Goal: Register for event/course

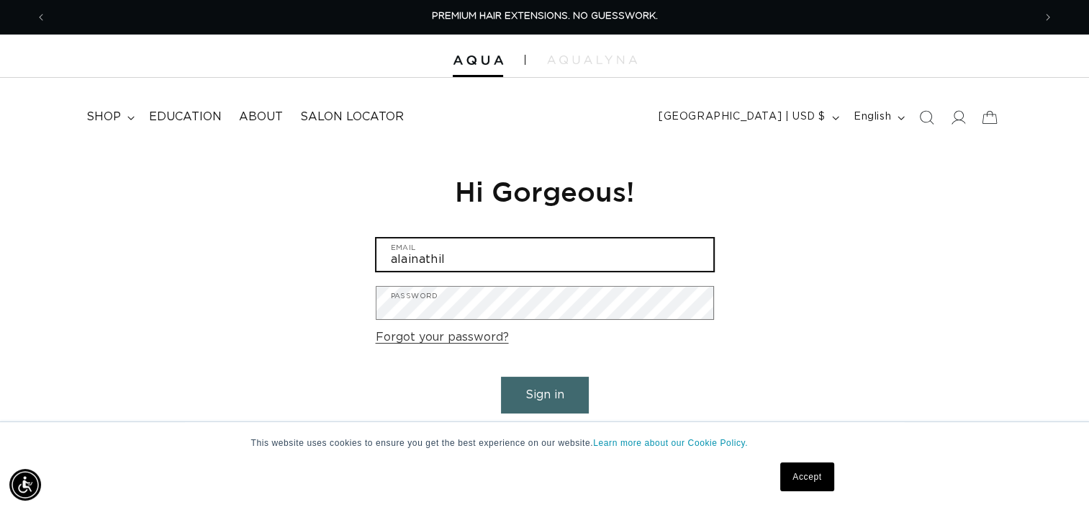
type input "alainathillemannhair@gmail.com"
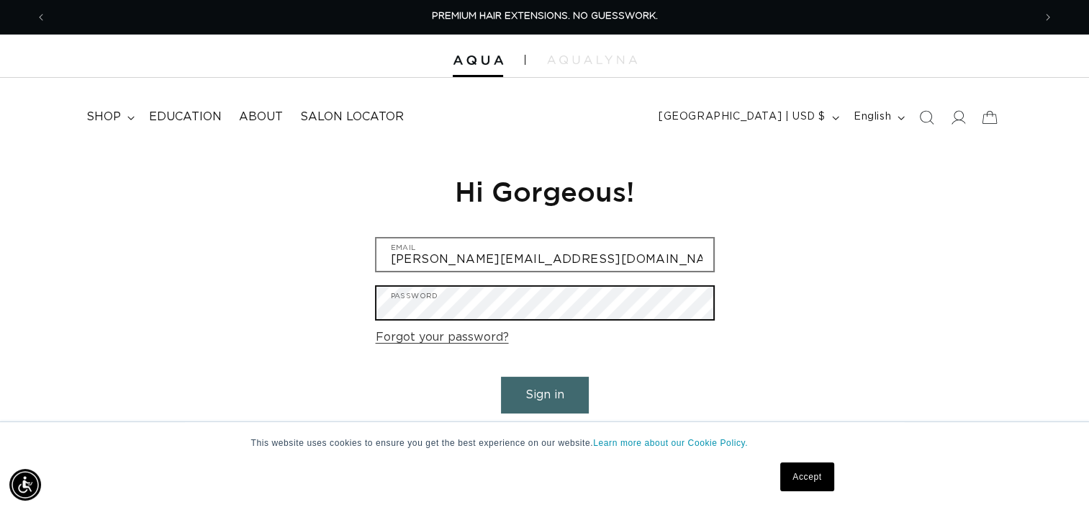
click at [501, 377] on button "Sign in" at bounding box center [545, 395] width 88 height 37
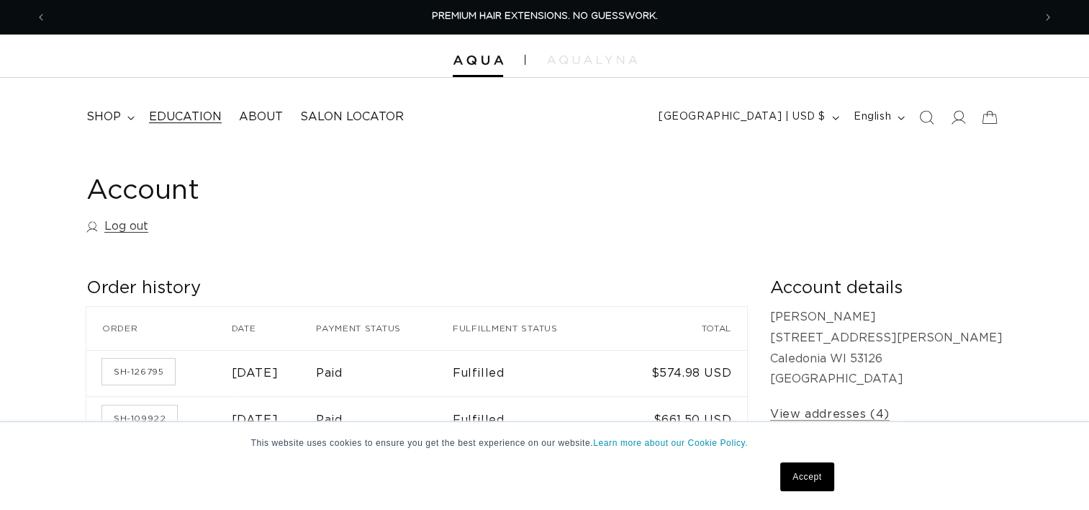
click at [179, 115] on span "Education" at bounding box center [185, 116] width 73 height 15
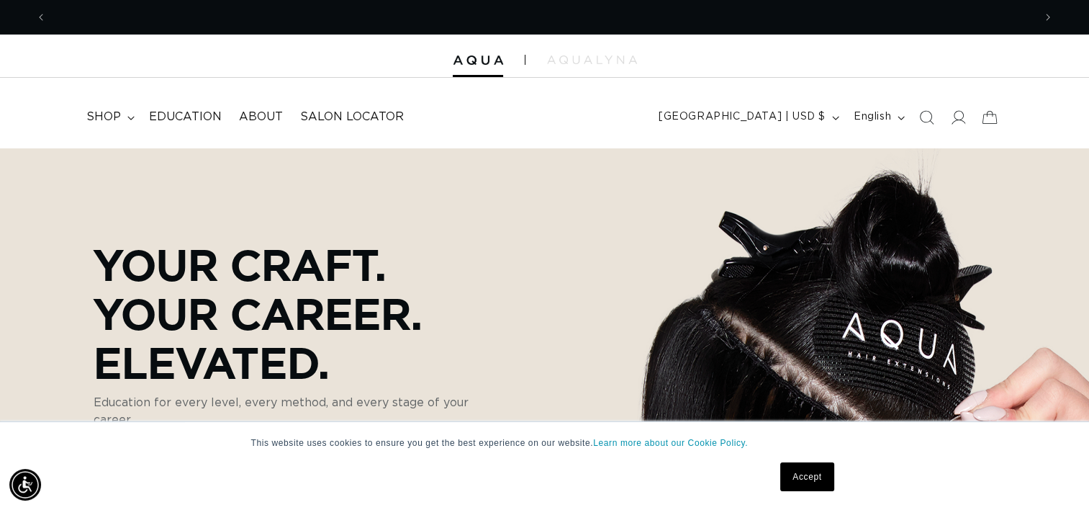
scroll to position [0, 987]
click at [127, 114] on summary "shop" at bounding box center [109, 117] width 63 height 32
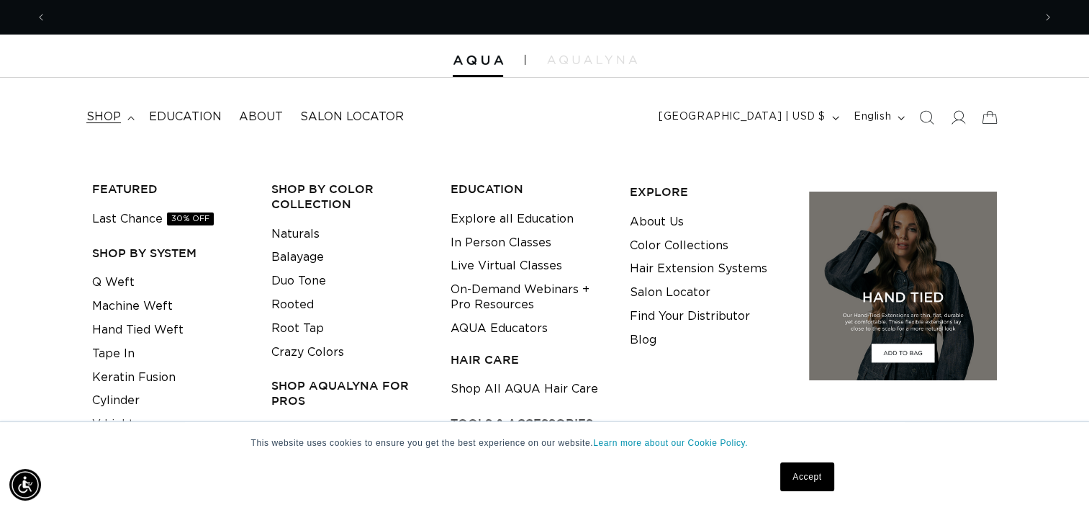
scroll to position [0, 0]
click at [488, 121] on nav "shop FEATURED Last Chance 30% OFF SHOP BY SYSTEM Q Weft Machine Weft Hand Tied …" at bounding box center [304, 117] width 453 height 32
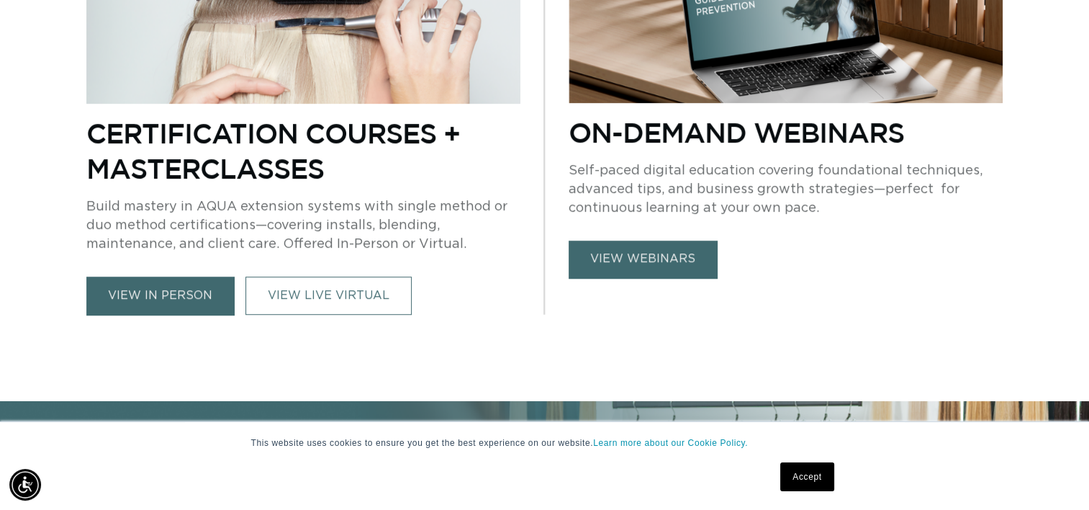
scroll to position [767, 0]
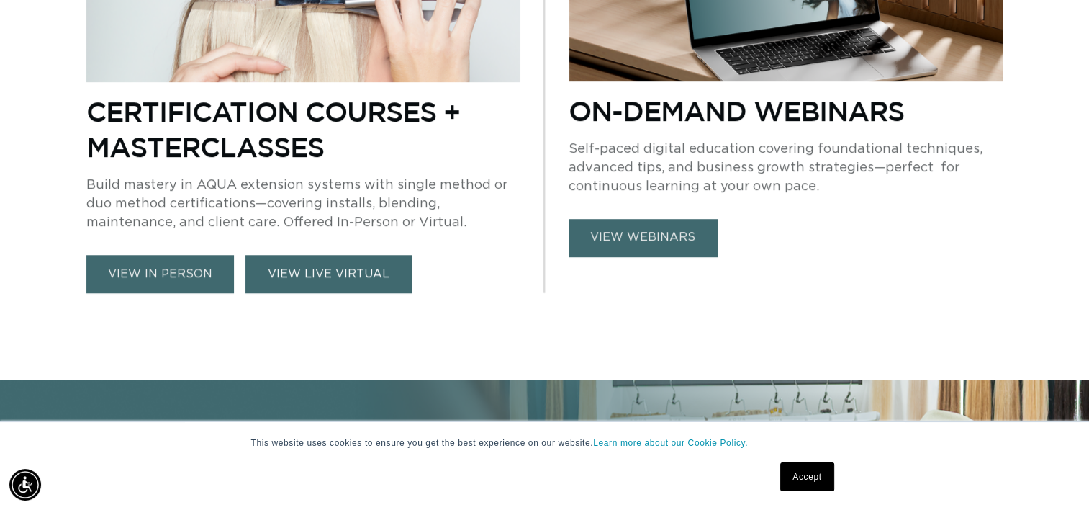
click at [294, 267] on link "VIEW LIVE VIRTUAL" at bounding box center [329, 274] width 166 height 38
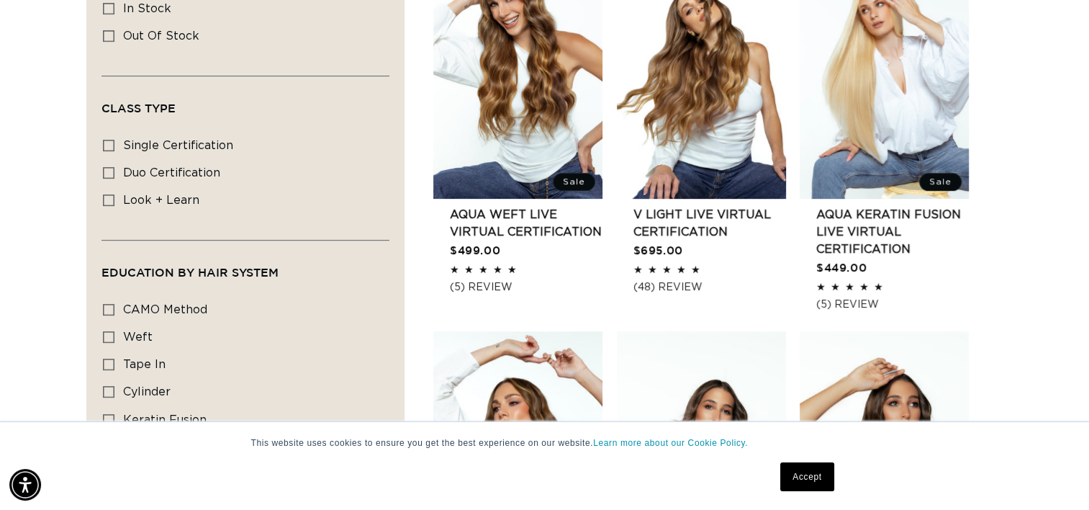
scroll to position [0, 1973]
click at [800, 488] on link "Accept" at bounding box center [806, 476] width 53 height 29
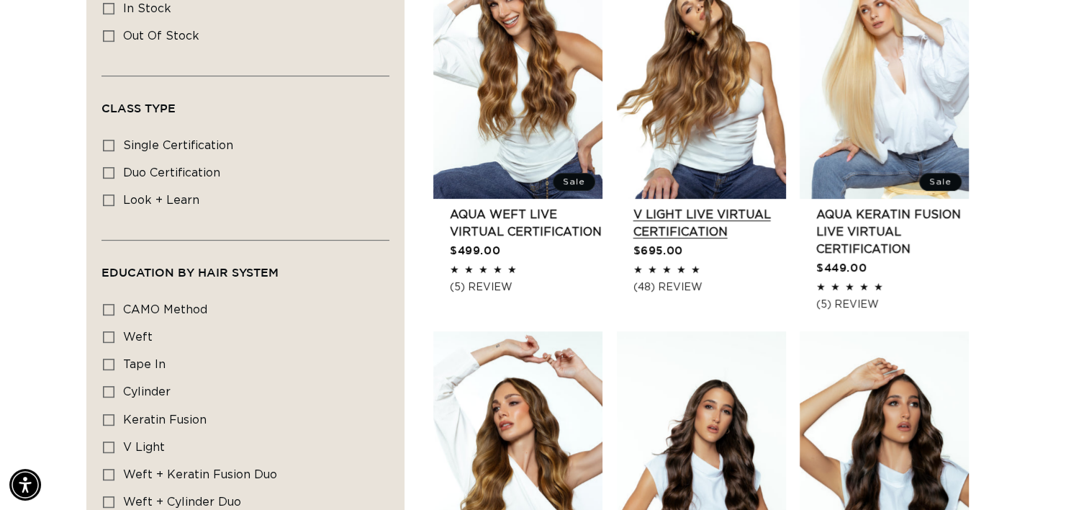
click at [703, 214] on link "V Light Live Virtual Certification" at bounding box center [710, 223] width 153 height 35
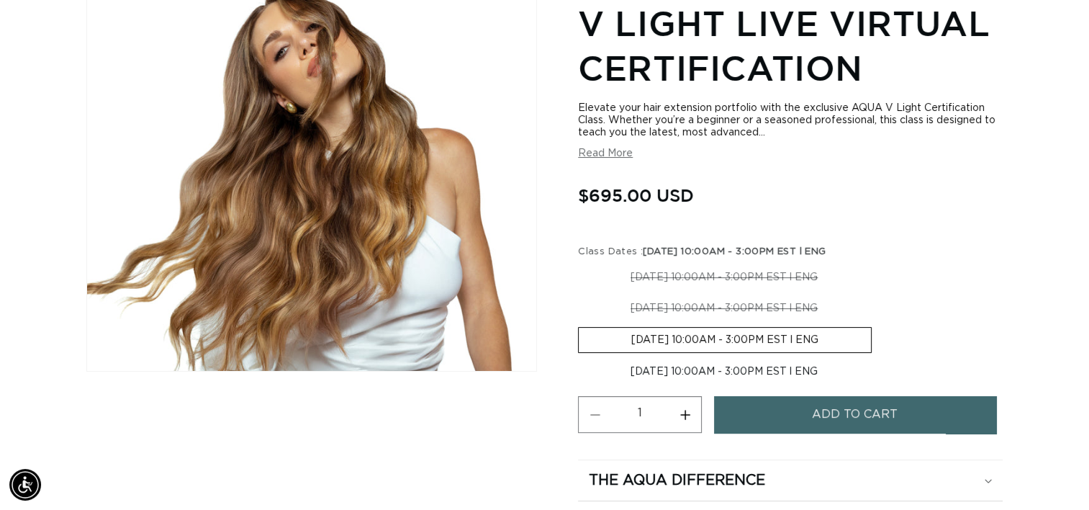
scroll to position [0, 987]
click at [751, 338] on label "[DATE] 10:00AM - 3:00PM EST l ENG Variant sold out or unavailable" at bounding box center [725, 340] width 294 height 26
click at [878, 294] on input "[DATE] 10:00AM - 3:00PM EST l ENG Variant sold out or unavailable" at bounding box center [878, 293] width 1 height 1
